Goal: Task Accomplishment & Management: Use online tool/utility

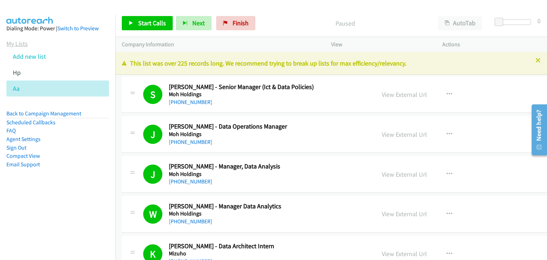
click at [16, 42] on link "My Lists" at bounding box center [16, 44] width 21 height 8
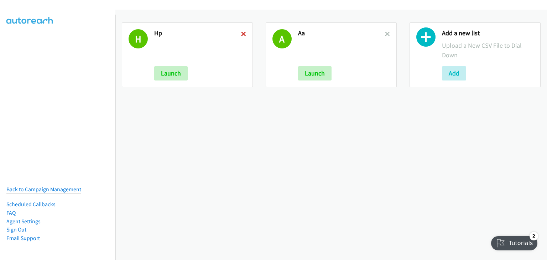
click at [242, 33] on icon at bounding box center [243, 34] width 5 height 5
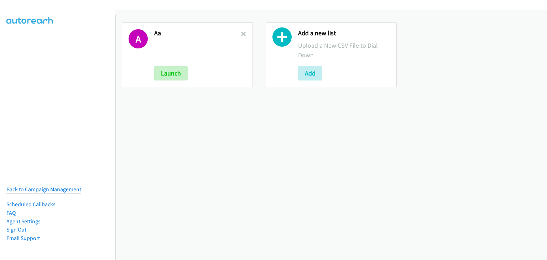
click at [242, 33] on icon at bounding box center [243, 34] width 5 height 5
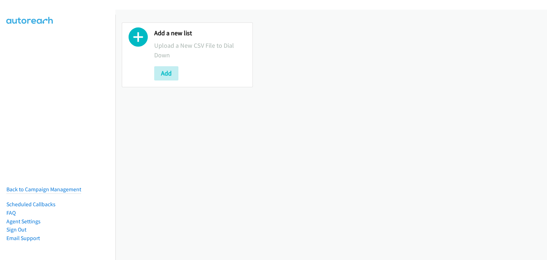
click at [152, 72] on div "Add a new list Upload a New CSV File to Dial Down Add" at bounding box center [187, 54] width 131 height 65
click at [165, 79] on button "Add" at bounding box center [166, 73] width 24 height 14
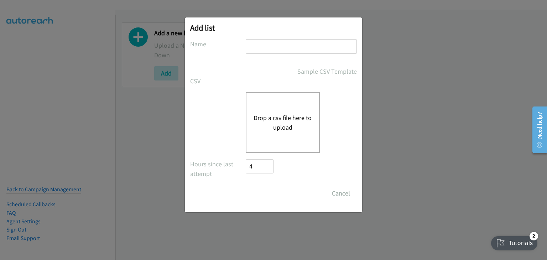
click at [278, 108] on div "Drop a csv file here to upload" at bounding box center [283, 122] width 74 height 61
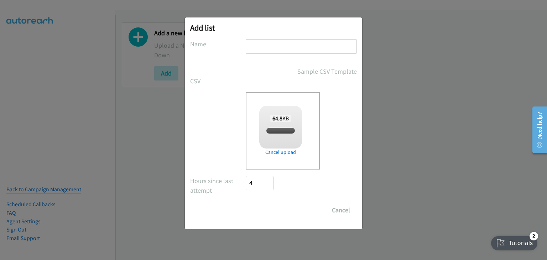
checkbox input "true"
click at [279, 43] on input "text" at bounding box center [301, 46] width 111 height 15
type input "N"
click at [264, 202] on form "No phone fields were returned for that Report or List View Please upload a csv …" at bounding box center [273, 128] width 167 height 178
click at [257, 209] on input "Save List" at bounding box center [264, 210] width 37 height 14
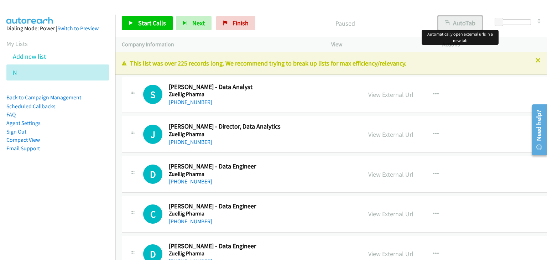
click at [468, 21] on button "AutoTab" at bounding box center [460, 23] width 44 height 14
click at [145, 17] on link "Start Calls" at bounding box center [147, 23] width 51 height 14
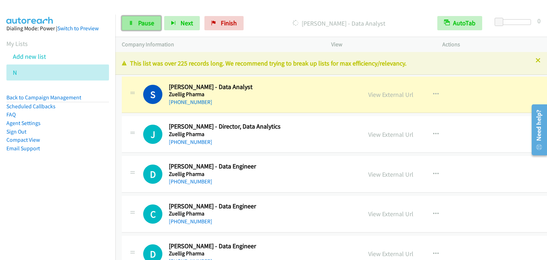
click at [137, 20] on link "Pause" at bounding box center [141, 23] width 39 height 14
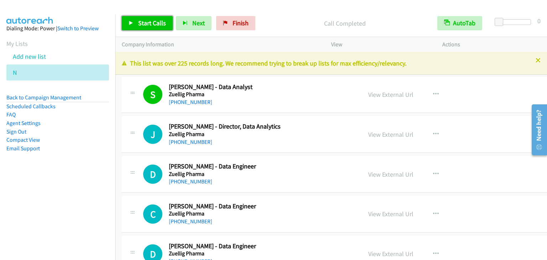
click at [140, 22] on span "Start Calls" at bounding box center [152, 23] width 28 height 8
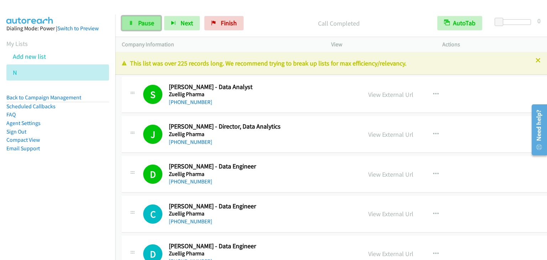
click at [146, 24] on span "Pause" at bounding box center [146, 23] width 16 height 8
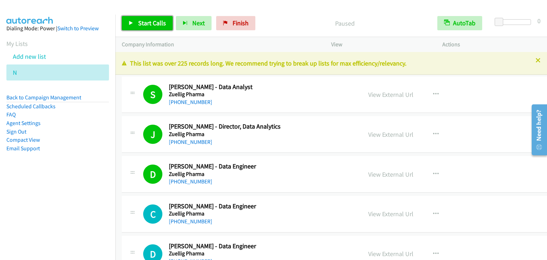
click at [146, 24] on span "Start Calls" at bounding box center [152, 23] width 28 height 8
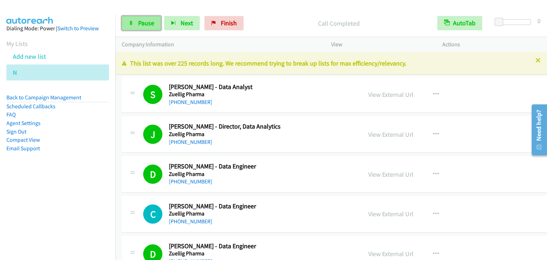
click at [126, 22] on link "Pause" at bounding box center [141, 23] width 39 height 14
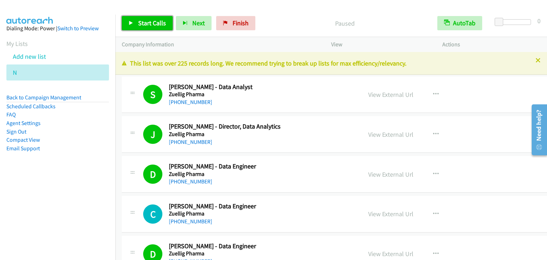
click at [157, 25] on span "Start Calls" at bounding box center [152, 23] width 28 height 8
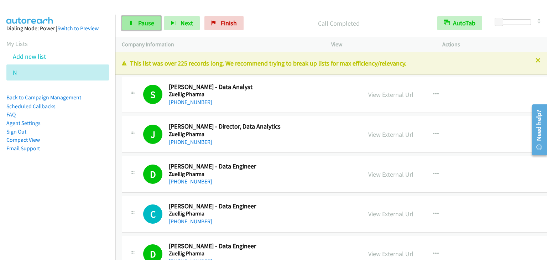
click at [140, 22] on span "Pause" at bounding box center [146, 23] width 16 height 8
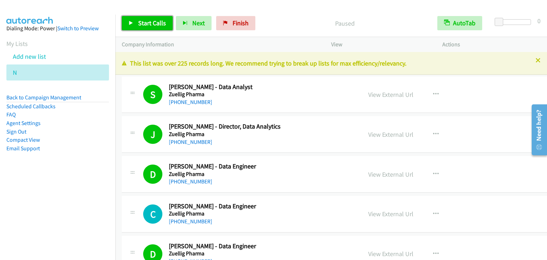
click at [140, 22] on span "Start Calls" at bounding box center [152, 23] width 28 height 8
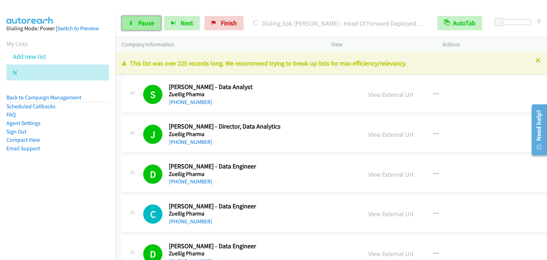
click at [140, 19] on span "Pause" at bounding box center [146, 23] width 16 height 8
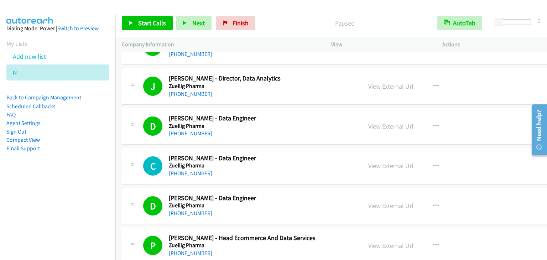
scroll to position [71, 0]
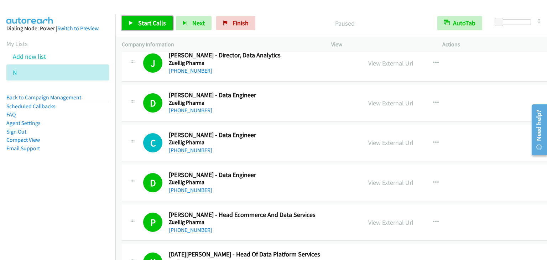
click at [135, 22] on link "Start Calls" at bounding box center [147, 23] width 51 height 14
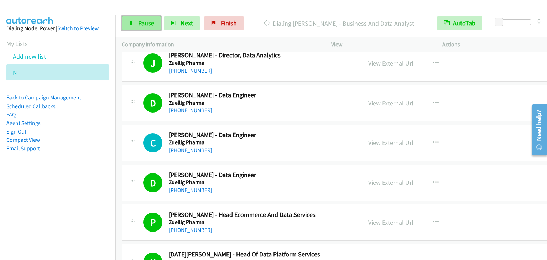
click at [144, 20] on span "Pause" at bounding box center [146, 23] width 16 height 8
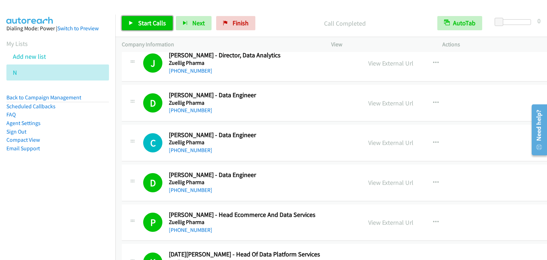
click at [152, 20] on span "Start Calls" at bounding box center [152, 23] width 28 height 8
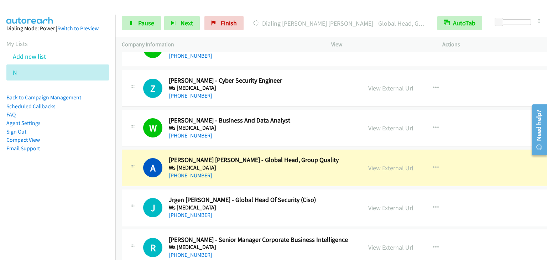
scroll to position [605, 0]
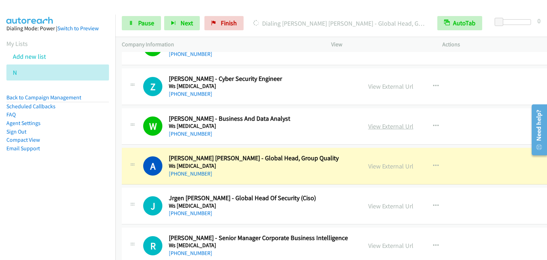
click at [374, 123] on link "View External Url" at bounding box center [390, 126] width 45 height 8
click at [145, 27] on link "Pause" at bounding box center [141, 23] width 39 height 14
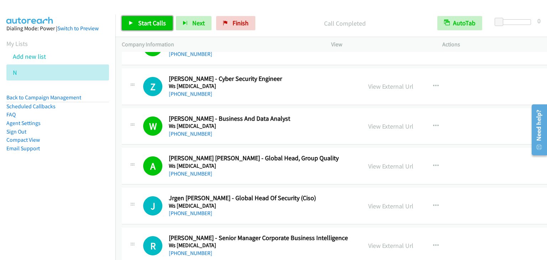
click at [136, 20] on link "Start Calls" at bounding box center [147, 23] width 51 height 14
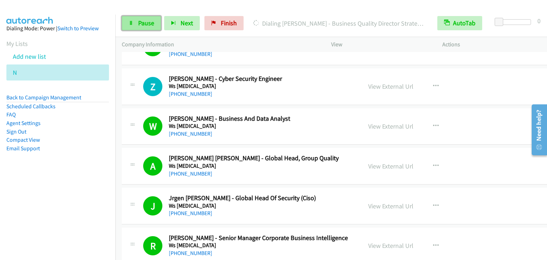
click at [152, 21] on span "Pause" at bounding box center [146, 23] width 16 height 8
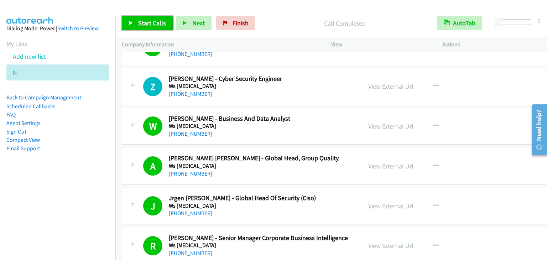
click at [149, 21] on span "Start Calls" at bounding box center [152, 23] width 28 height 8
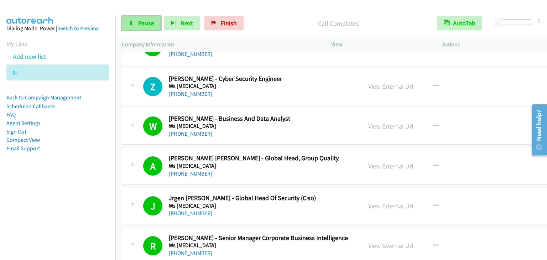
click at [131, 16] on link "Pause" at bounding box center [141, 23] width 39 height 14
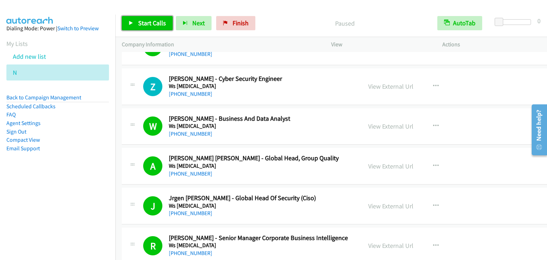
click at [160, 22] on span "Start Calls" at bounding box center [152, 23] width 28 height 8
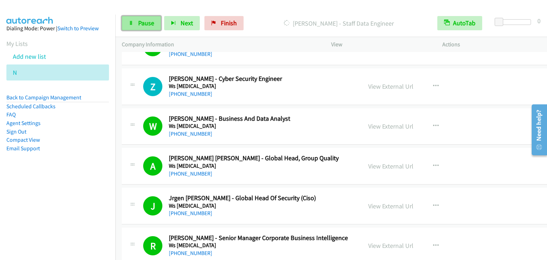
click at [131, 21] on icon at bounding box center [131, 23] width 5 height 5
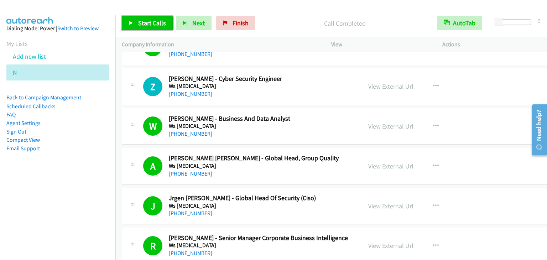
click at [161, 21] on span "Start Calls" at bounding box center [152, 23] width 28 height 8
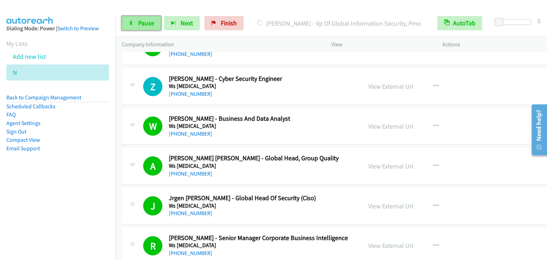
click at [136, 24] on link "Pause" at bounding box center [141, 23] width 39 height 14
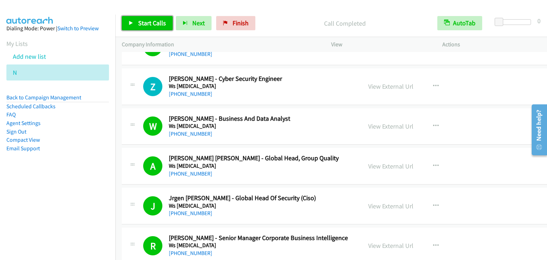
click at [140, 19] on span "Start Calls" at bounding box center [152, 23] width 28 height 8
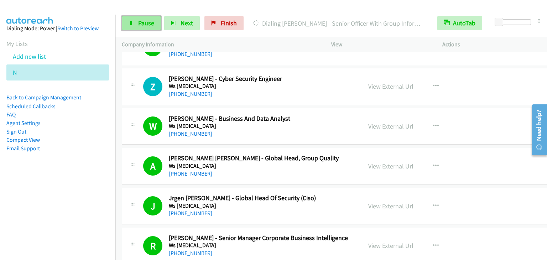
click at [141, 26] on span "Pause" at bounding box center [146, 23] width 16 height 8
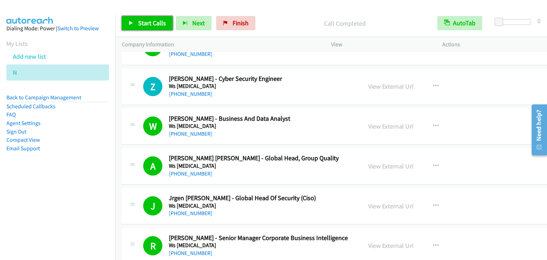
click at [141, 18] on link "Start Calls" at bounding box center [147, 23] width 51 height 14
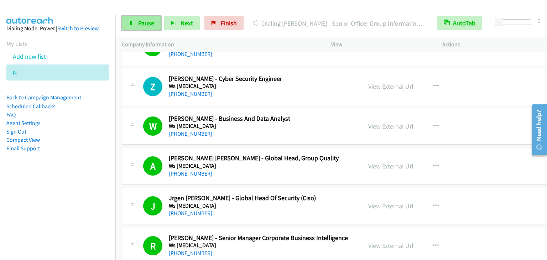
click at [136, 22] on link "Pause" at bounding box center [141, 23] width 39 height 14
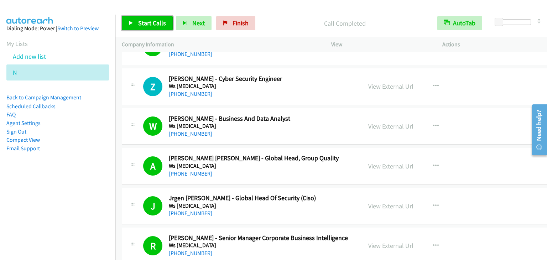
click at [146, 19] on span "Start Calls" at bounding box center [152, 23] width 28 height 8
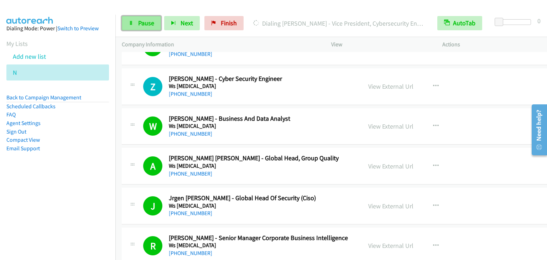
click at [135, 19] on link "Pause" at bounding box center [141, 23] width 39 height 14
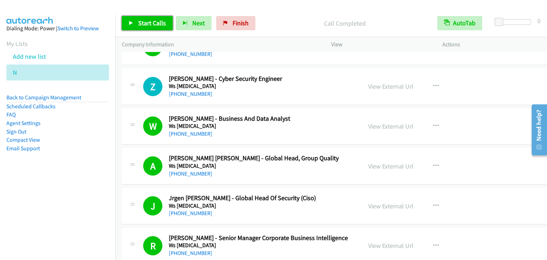
click at [152, 25] on span "Start Calls" at bounding box center [152, 23] width 28 height 8
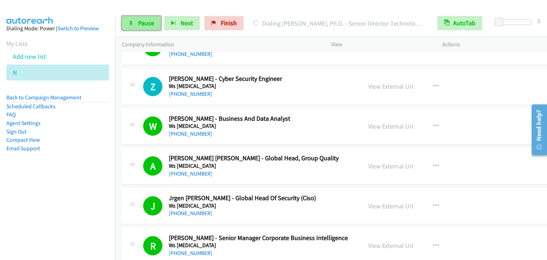
click at [140, 26] on span "Pause" at bounding box center [146, 23] width 16 height 8
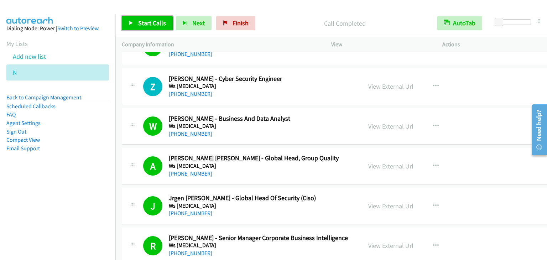
click at [143, 19] on span "Start Calls" at bounding box center [152, 23] width 28 height 8
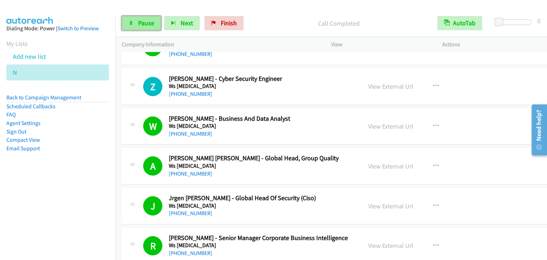
click at [149, 21] on span "Pause" at bounding box center [146, 23] width 16 height 8
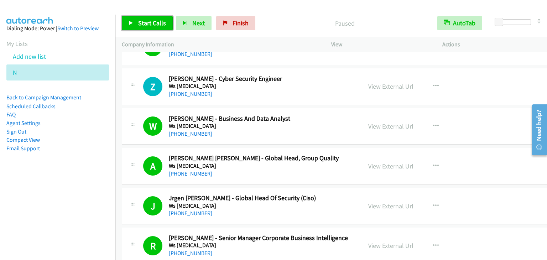
click at [149, 21] on span "Start Calls" at bounding box center [152, 23] width 28 height 8
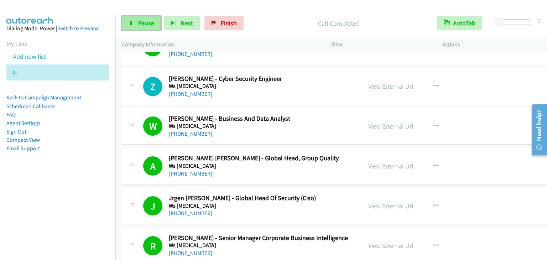
click at [148, 25] on span "Pause" at bounding box center [146, 23] width 16 height 8
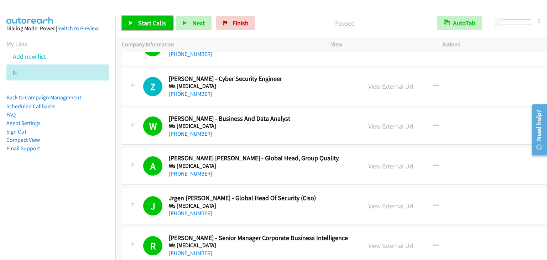
click at [148, 25] on span "Start Calls" at bounding box center [152, 23] width 28 height 8
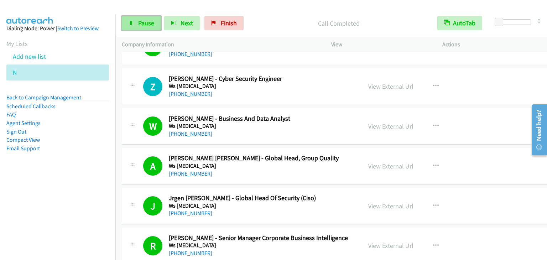
click at [148, 27] on link "Pause" at bounding box center [141, 23] width 39 height 14
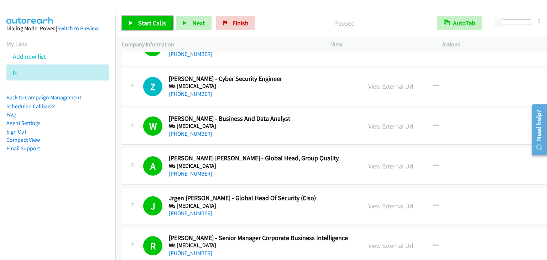
click at [146, 19] on link "Start Calls" at bounding box center [147, 23] width 51 height 14
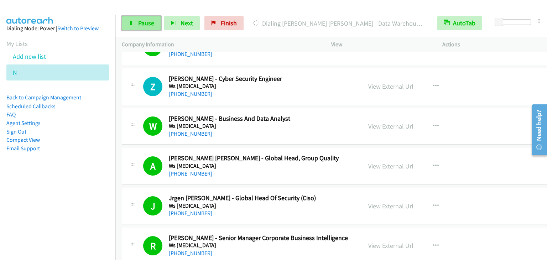
click at [145, 21] on span "Pause" at bounding box center [146, 23] width 16 height 8
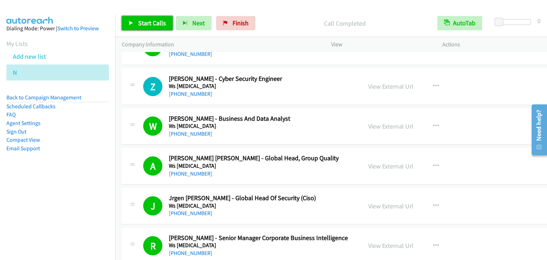
click at [135, 22] on link "Start Calls" at bounding box center [147, 23] width 51 height 14
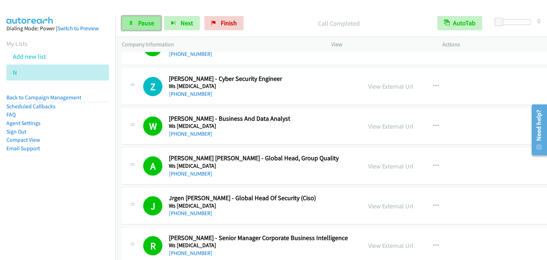
click at [150, 23] on span "Pause" at bounding box center [146, 23] width 16 height 8
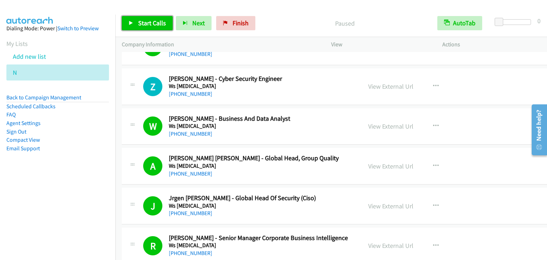
click at [150, 23] on span "Start Calls" at bounding box center [152, 23] width 28 height 8
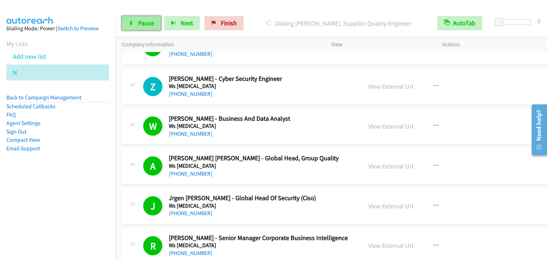
click at [136, 25] on link "Pause" at bounding box center [141, 23] width 39 height 14
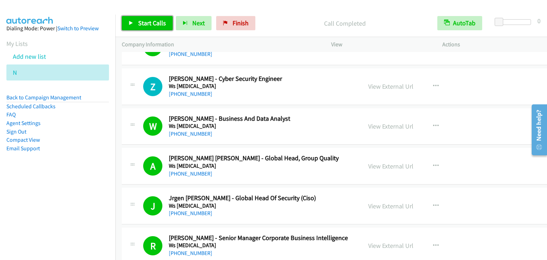
click at [147, 26] on span "Start Calls" at bounding box center [152, 23] width 28 height 8
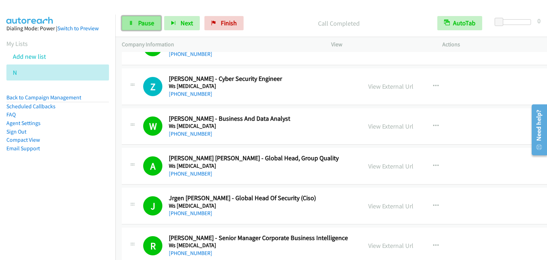
click at [147, 26] on span "Pause" at bounding box center [146, 23] width 16 height 8
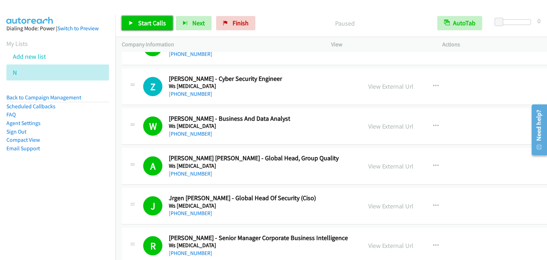
click at [147, 26] on span "Start Calls" at bounding box center [152, 23] width 28 height 8
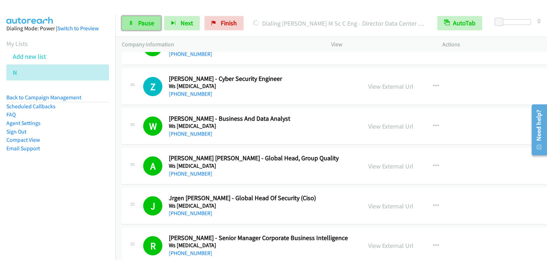
click at [141, 26] on span "Pause" at bounding box center [146, 23] width 16 height 8
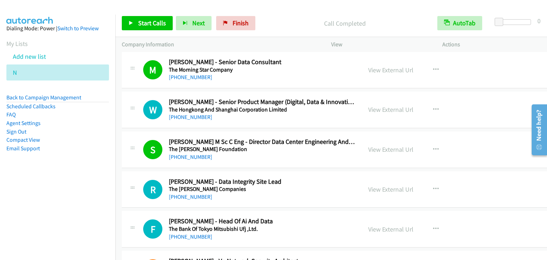
scroll to position [2849, 0]
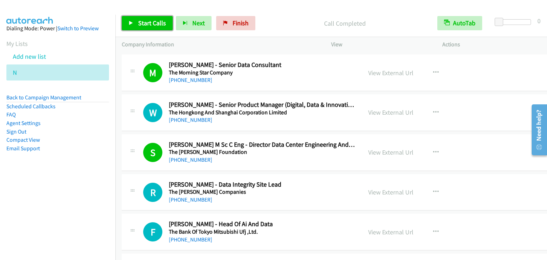
click at [142, 22] on span "Start Calls" at bounding box center [152, 23] width 28 height 8
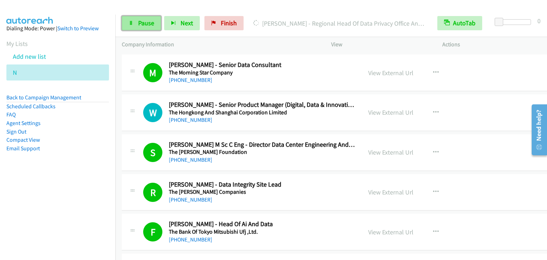
click at [138, 19] on span "Pause" at bounding box center [146, 23] width 16 height 8
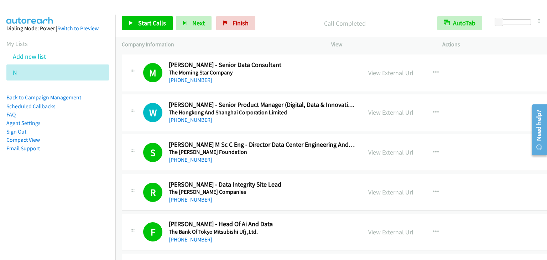
click at [167, 30] on div "Start Calls Pause Next Finish Call Completed AutoTab AutoTab 0" at bounding box center [331, 23] width 432 height 27
click at [164, 23] on span "Start Calls" at bounding box center [152, 23] width 28 height 8
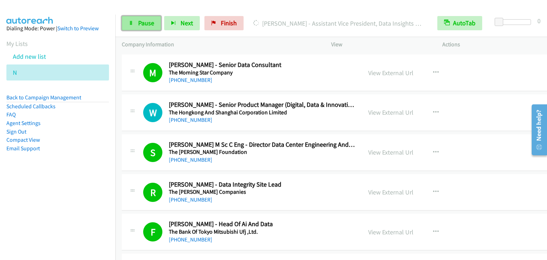
click at [151, 20] on span "Pause" at bounding box center [146, 23] width 16 height 8
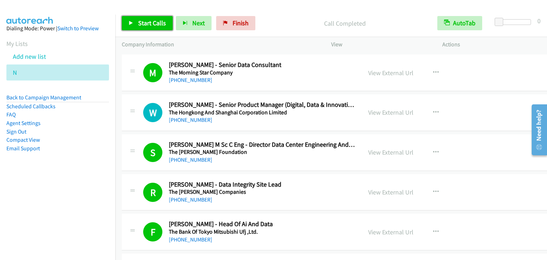
click at [161, 22] on span "Start Calls" at bounding box center [152, 23] width 28 height 8
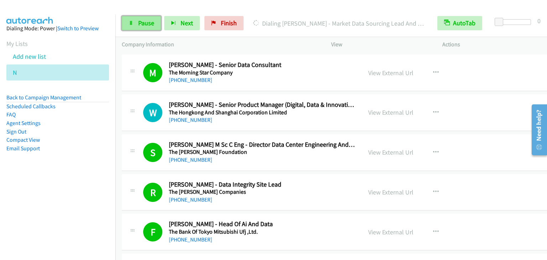
click at [142, 22] on span "Pause" at bounding box center [146, 23] width 16 height 8
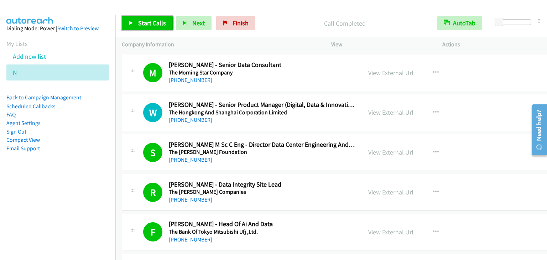
click at [152, 19] on span "Start Calls" at bounding box center [152, 23] width 28 height 8
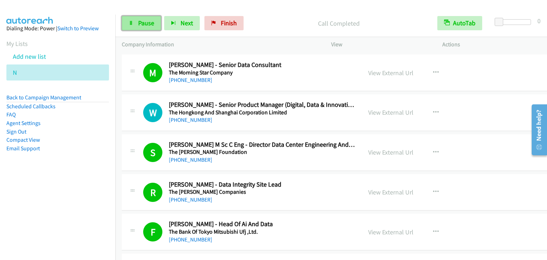
click at [140, 21] on span "Pause" at bounding box center [146, 23] width 16 height 8
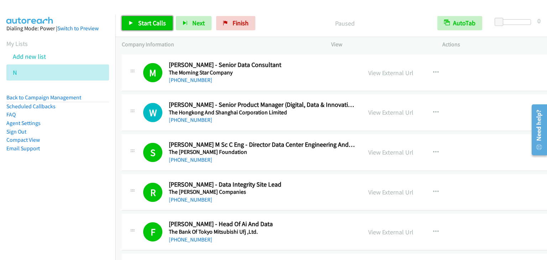
click at [148, 26] on span "Start Calls" at bounding box center [152, 23] width 28 height 8
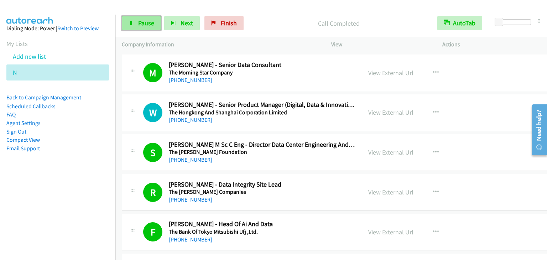
click at [150, 21] on span "Pause" at bounding box center [146, 23] width 16 height 8
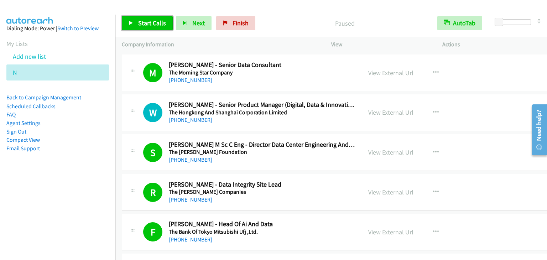
click at [150, 21] on span "Start Calls" at bounding box center [152, 23] width 28 height 8
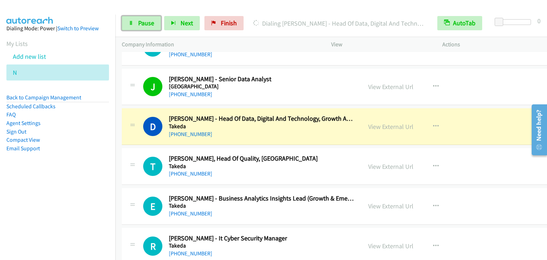
scroll to position [3810, 0]
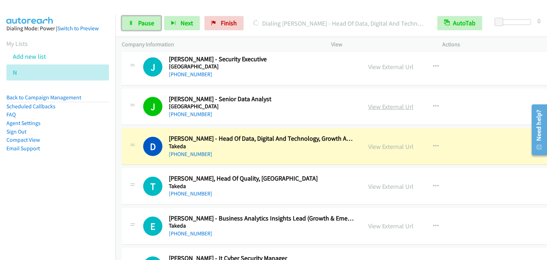
click at [368, 103] on link "View External Url" at bounding box center [390, 107] width 45 height 8
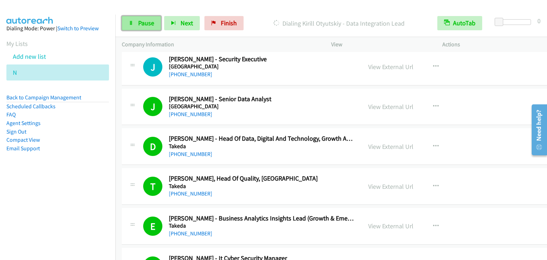
click at [137, 22] on link "Pause" at bounding box center [141, 23] width 39 height 14
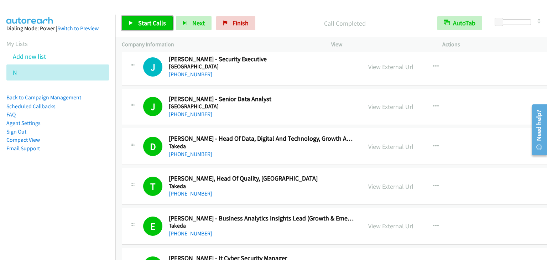
click at [160, 27] on link "Start Calls" at bounding box center [147, 23] width 51 height 14
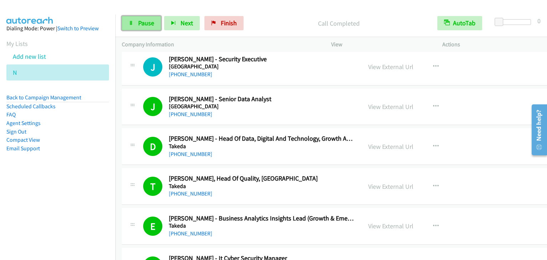
click at [141, 24] on span "Pause" at bounding box center [146, 23] width 16 height 8
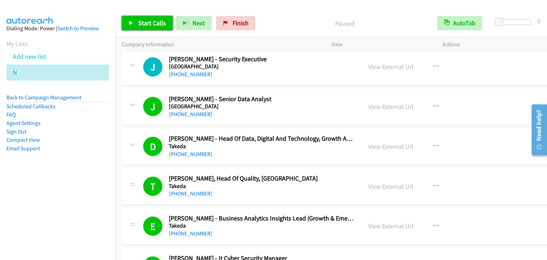
click at [141, 24] on span "Start Calls" at bounding box center [152, 23] width 28 height 8
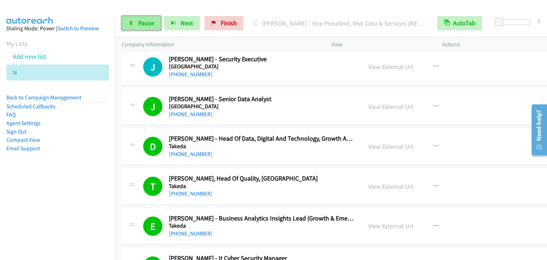
click at [144, 25] on span "Pause" at bounding box center [146, 23] width 16 height 8
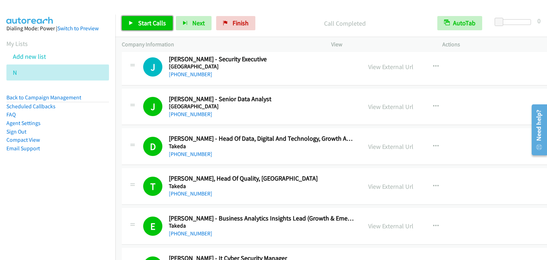
click at [140, 30] on link "Start Calls" at bounding box center [147, 23] width 51 height 14
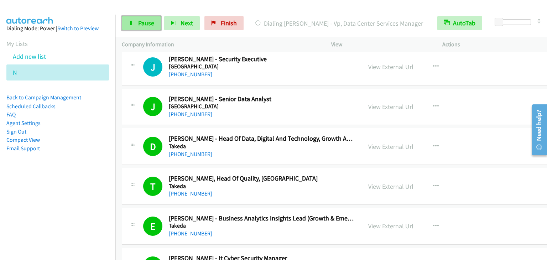
click at [139, 17] on link "Pause" at bounding box center [141, 23] width 39 height 14
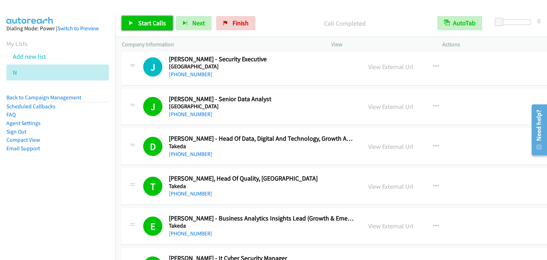
click at [139, 18] on link "Start Calls" at bounding box center [147, 23] width 51 height 14
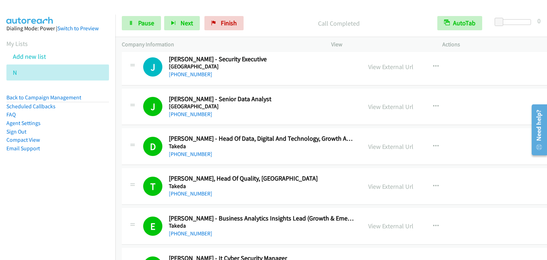
click at [145, 32] on div "Start Calls Pause Next Finish Call Completed AutoTab AutoTab 0" at bounding box center [331, 23] width 432 height 27
click at [144, 28] on link "Pause" at bounding box center [141, 23] width 39 height 14
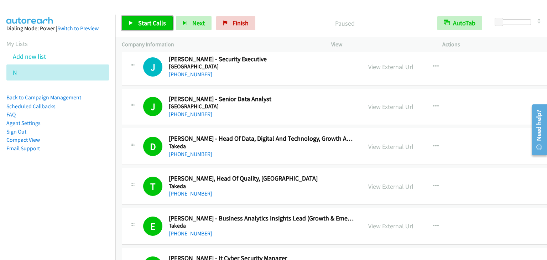
click at [144, 27] on link "Start Calls" at bounding box center [147, 23] width 51 height 14
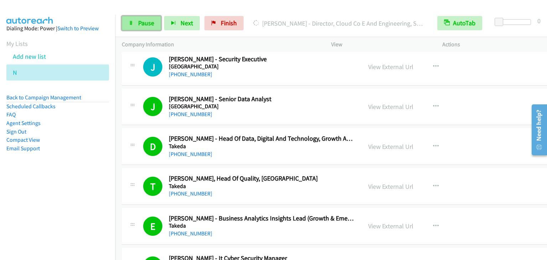
click at [148, 22] on span "Pause" at bounding box center [146, 23] width 16 height 8
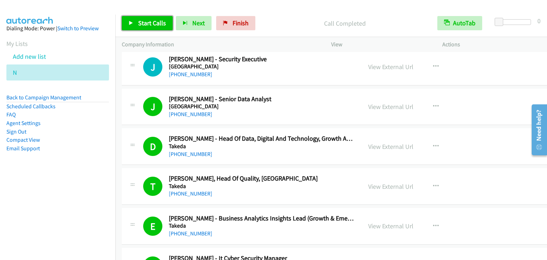
click at [160, 22] on span "Start Calls" at bounding box center [152, 23] width 28 height 8
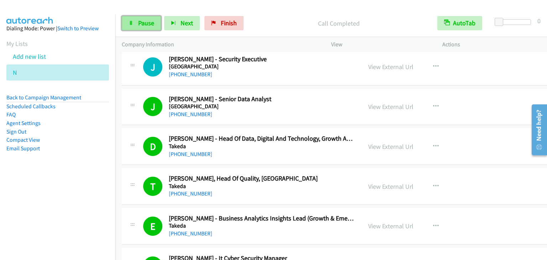
click at [142, 25] on span "Pause" at bounding box center [146, 23] width 16 height 8
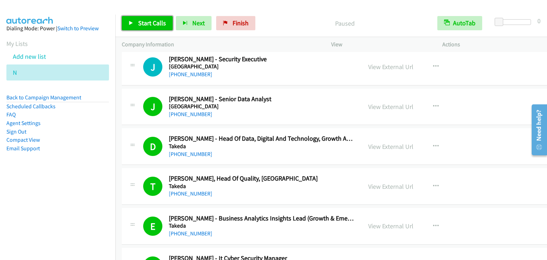
click at [142, 25] on span "Start Calls" at bounding box center [152, 23] width 28 height 8
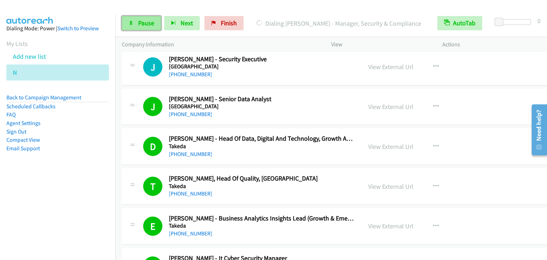
click at [151, 22] on span "Pause" at bounding box center [146, 23] width 16 height 8
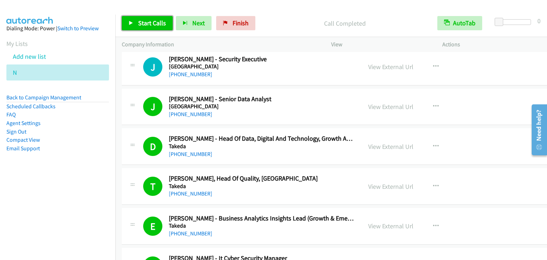
click at [131, 23] on icon at bounding box center [131, 23] width 5 height 5
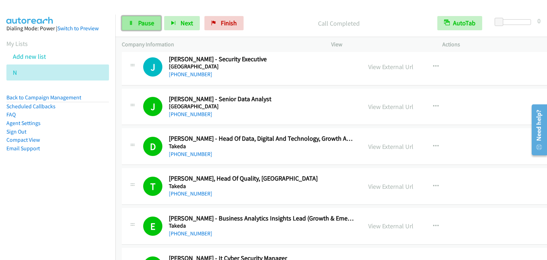
click at [140, 22] on span "Pause" at bounding box center [146, 23] width 16 height 8
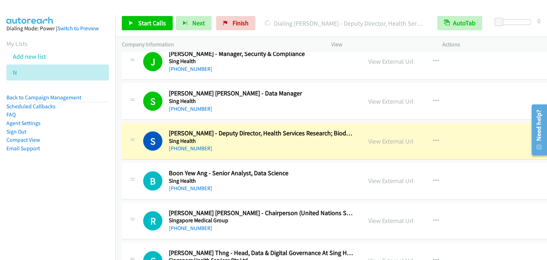
scroll to position [4843, 0]
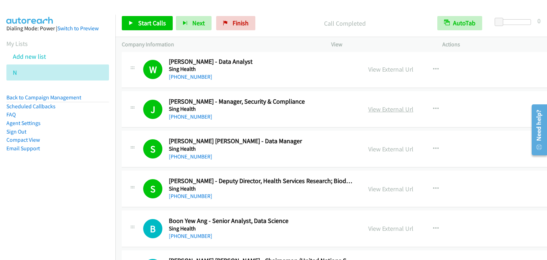
click at [368, 105] on link "View External Url" at bounding box center [390, 109] width 45 height 8
click at [139, 24] on span "Start Calls" at bounding box center [152, 23] width 28 height 8
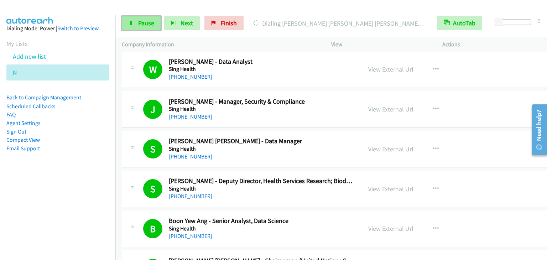
click at [138, 20] on span "Pause" at bounding box center [146, 23] width 16 height 8
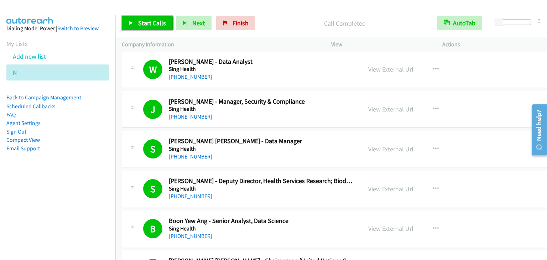
click at [163, 25] on span "Start Calls" at bounding box center [152, 23] width 28 height 8
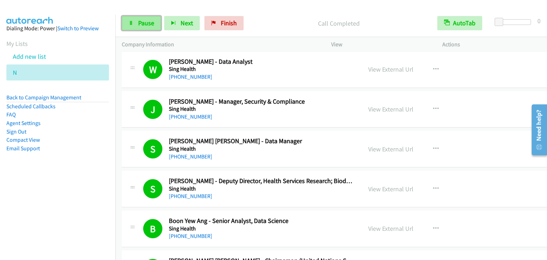
click at [148, 25] on span "Pause" at bounding box center [146, 23] width 16 height 8
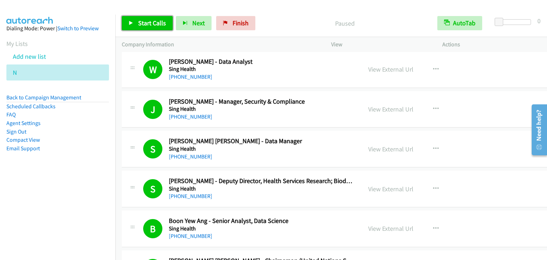
click at [153, 25] on span "Start Calls" at bounding box center [152, 23] width 28 height 8
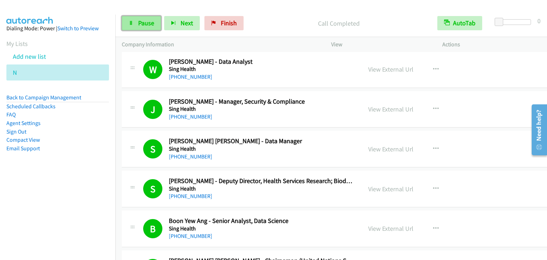
click at [148, 25] on span "Pause" at bounding box center [146, 23] width 16 height 8
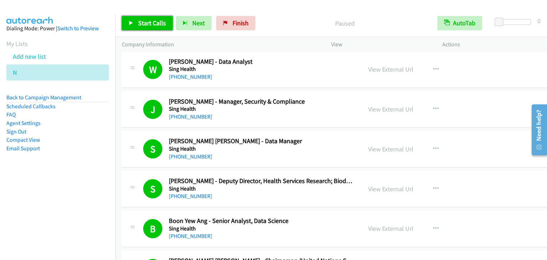
click at [148, 25] on span "Start Calls" at bounding box center [152, 23] width 28 height 8
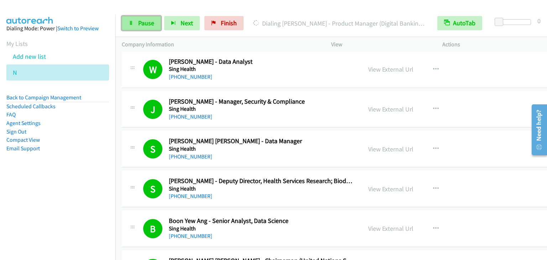
click at [129, 20] on link "Pause" at bounding box center [141, 23] width 39 height 14
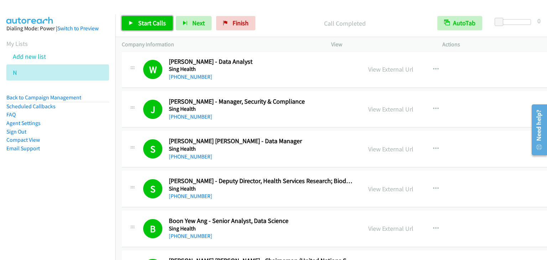
click at [155, 27] on link "Start Calls" at bounding box center [147, 23] width 51 height 14
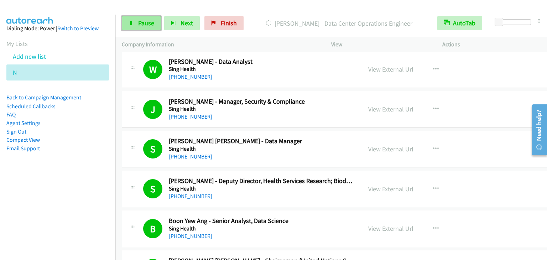
click at [140, 22] on span "Pause" at bounding box center [146, 23] width 16 height 8
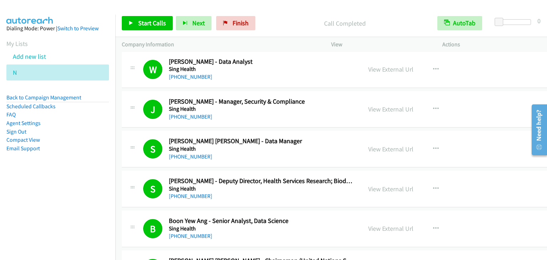
click at [51, 193] on nav "Dialing Mode: Power | Switch to Preview My Lists Add new list N Back to Campaig…" at bounding box center [58, 145] width 116 height 260
click at [153, 23] on span "Start Calls" at bounding box center [152, 23] width 28 height 8
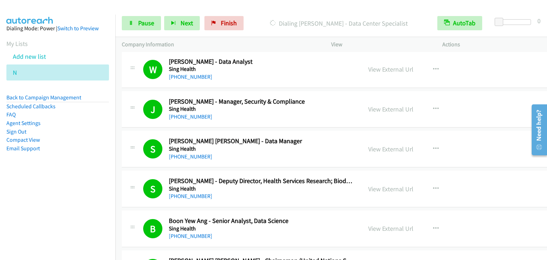
click at [76, 174] on aside "Dialing Mode: Power | Switch to Preview My Lists Add new list N Back to Campaig…" at bounding box center [57, 100] width 115 height 170
click at [143, 20] on span "Pause" at bounding box center [146, 23] width 16 height 8
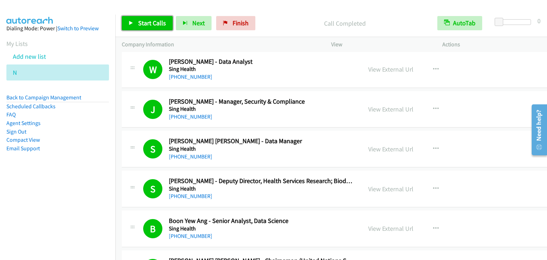
click at [155, 25] on span "Start Calls" at bounding box center [152, 23] width 28 height 8
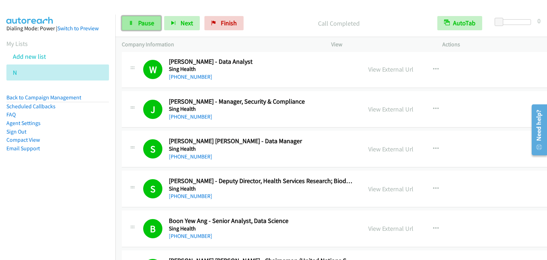
click at [147, 24] on span "Pause" at bounding box center [146, 23] width 16 height 8
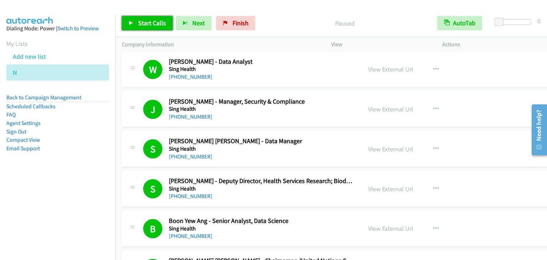
click at [147, 24] on span "Start Calls" at bounding box center [152, 23] width 28 height 8
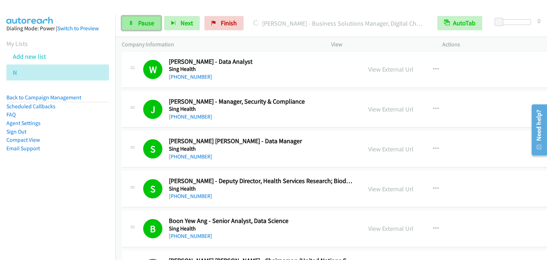
click at [146, 22] on span "Pause" at bounding box center [146, 23] width 16 height 8
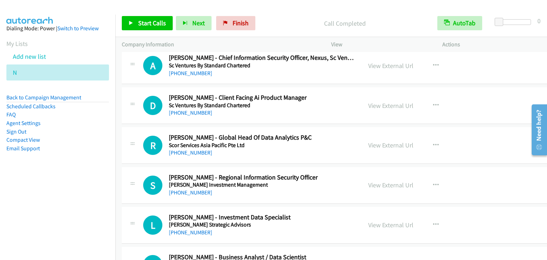
scroll to position [6196, 0]
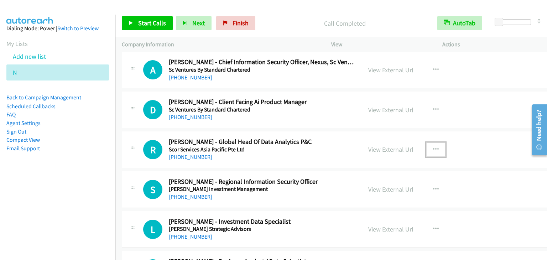
click at [433, 147] on icon "button" at bounding box center [436, 150] width 6 height 6
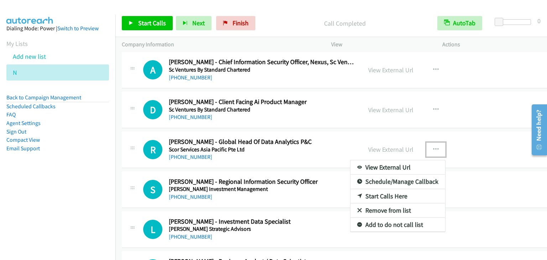
click at [379, 189] on link "Start Calls Here" at bounding box center [397, 196] width 95 height 14
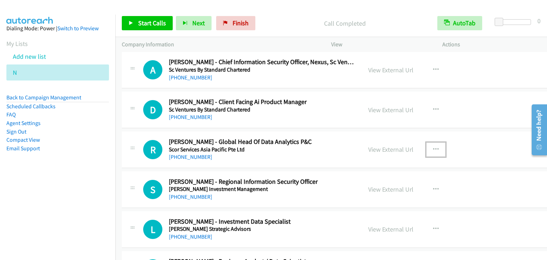
click at [433, 147] on icon "button" at bounding box center [436, 150] width 6 height 6
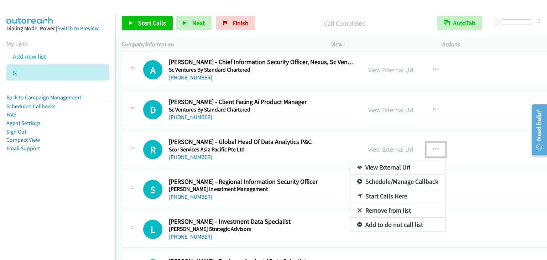
drag, startPoint x: 380, startPoint y: 180, endPoint x: 416, endPoint y: 139, distance: 54.5
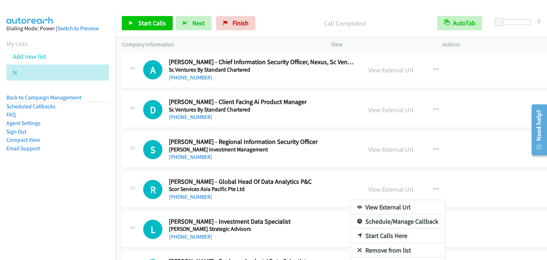
click at [416, 137] on div at bounding box center [273, 130] width 547 height 260
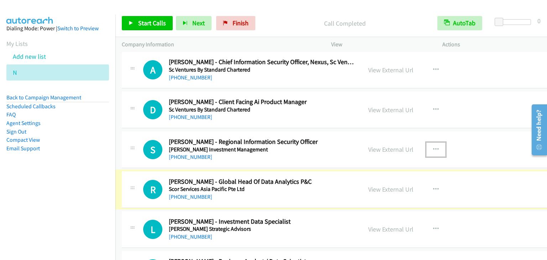
click at [433, 147] on icon "button" at bounding box center [436, 150] width 6 height 6
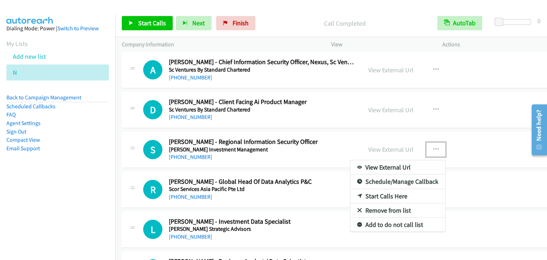
click at [367, 189] on link "Start Calls Here" at bounding box center [397, 196] width 95 height 14
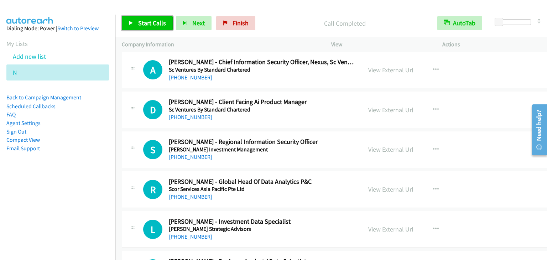
click at [152, 17] on link "Start Calls" at bounding box center [147, 23] width 51 height 14
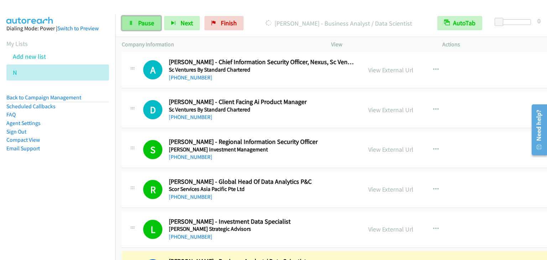
click at [140, 27] on link "Pause" at bounding box center [141, 23] width 39 height 14
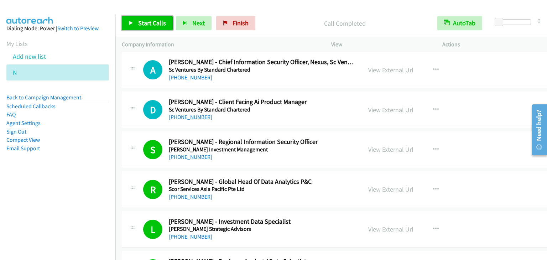
click at [154, 24] on span "Start Calls" at bounding box center [152, 23] width 28 height 8
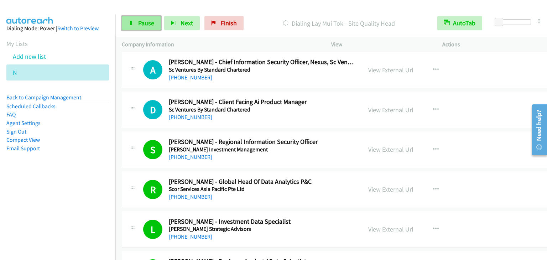
click at [135, 22] on link "Pause" at bounding box center [141, 23] width 39 height 14
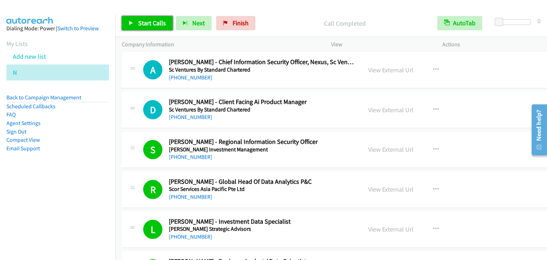
click at [151, 19] on span "Start Calls" at bounding box center [152, 23] width 28 height 8
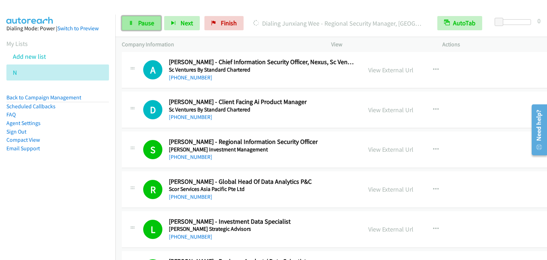
click at [138, 23] on span "Pause" at bounding box center [146, 23] width 16 height 8
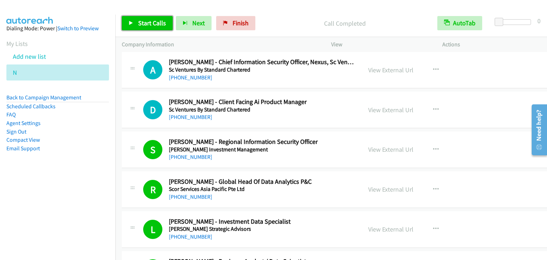
click at [145, 19] on span "Start Calls" at bounding box center [152, 23] width 28 height 8
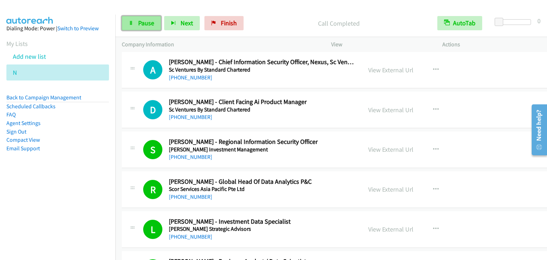
click at [148, 26] on span "Pause" at bounding box center [146, 23] width 16 height 8
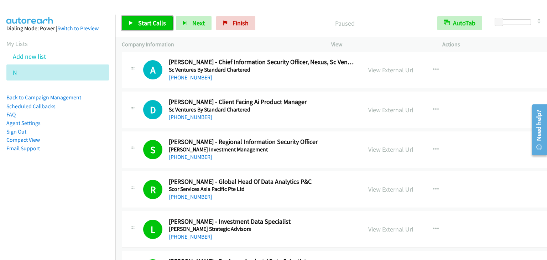
click at [148, 26] on span "Start Calls" at bounding box center [152, 23] width 28 height 8
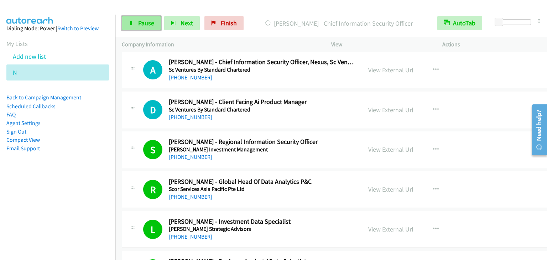
click at [141, 22] on span "Pause" at bounding box center [146, 23] width 16 height 8
